Goal: Information Seeking & Learning: Understand process/instructions

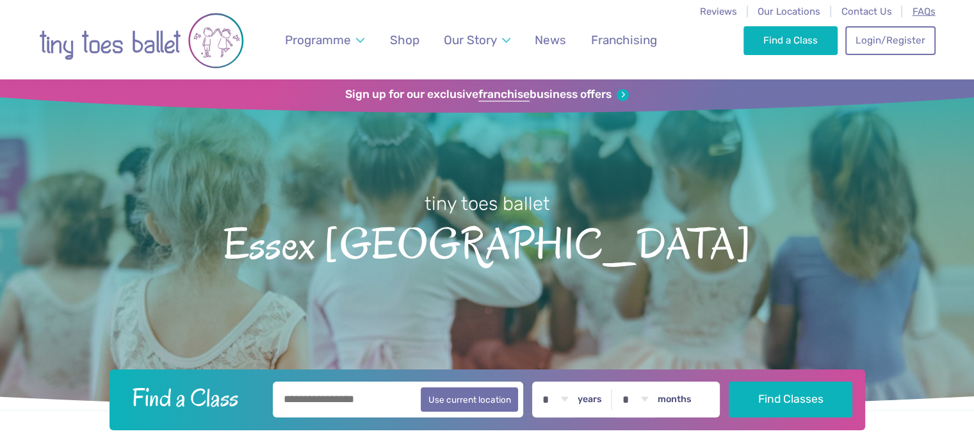
click at [930, 15] on span "FAQs" at bounding box center [924, 12] width 23 height 12
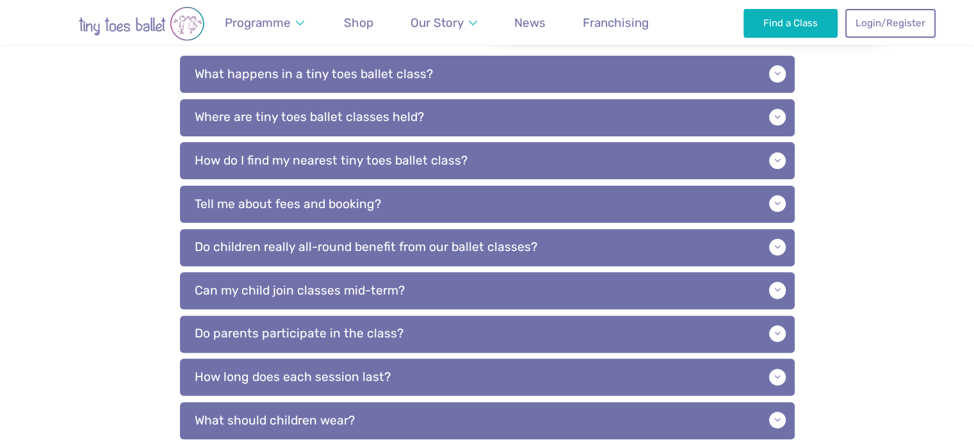
scroll to position [349, 0]
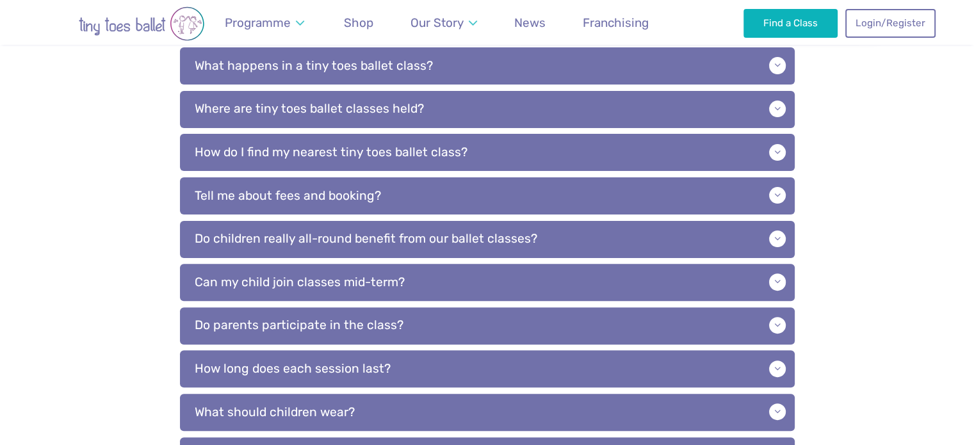
drag, startPoint x: 983, startPoint y: 46, endPoint x: 983, endPoint y: 153, distance: 107.0
click at [974, 153] on html "Reviews Our Locations Contact Us FAQs Programme Weekly Classes Inclusive Dance …" at bounding box center [487, 341] width 974 height 1381
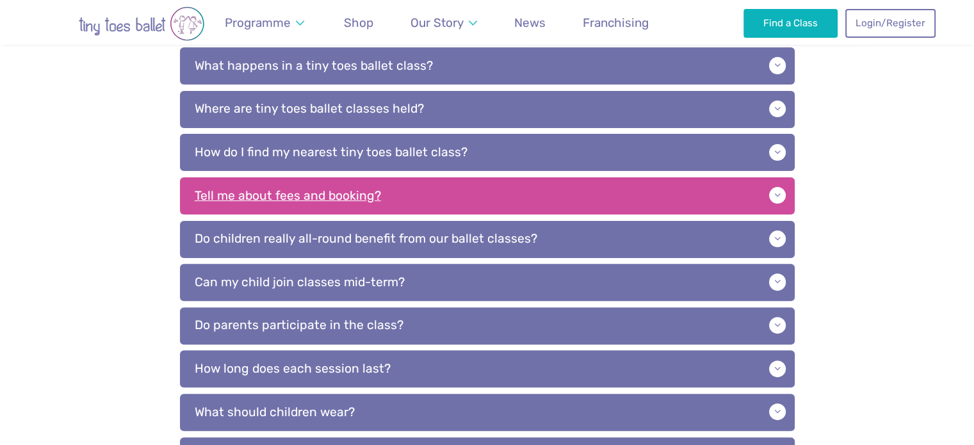
click at [324, 202] on p "Tell me about fees and booking?" at bounding box center [487, 195] width 615 height 37
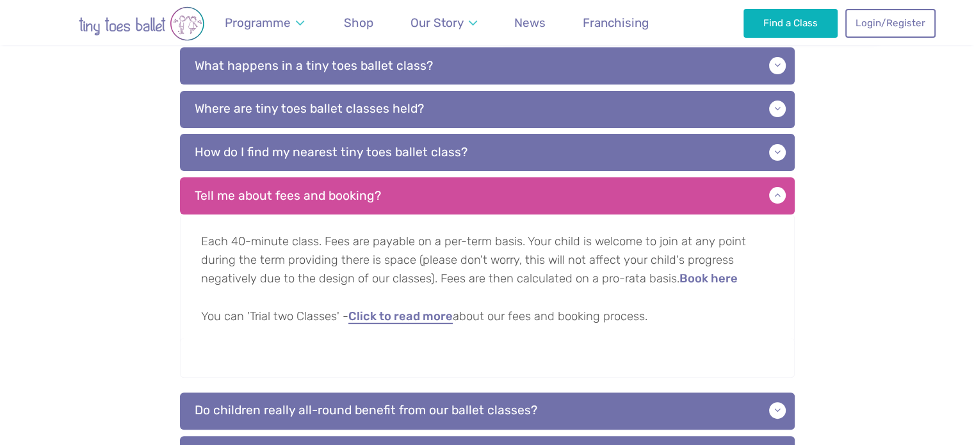
click at [397, 317] on link "Click to read more" at bounding box center [400, 317] width 104 height 13
